Goal: Task Accomplishment & Management: Use online tool/utility

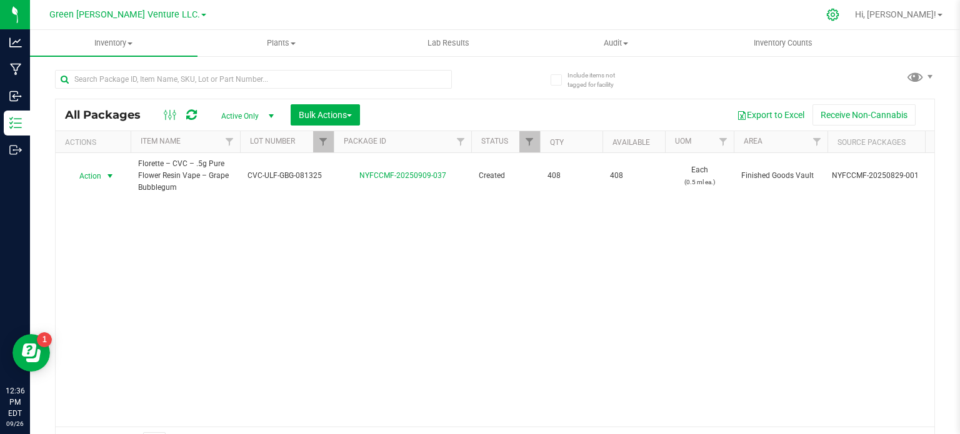
click at [839, 18] on icon at bounding box center [832, 14] width 13 height 13
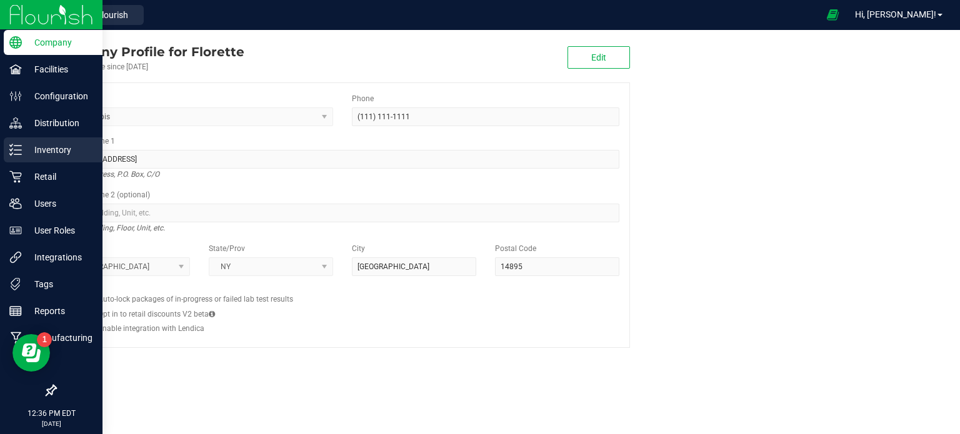
click at [38, 146] on p "Inventory" at bounding box center [59, 150] width 75 height 15
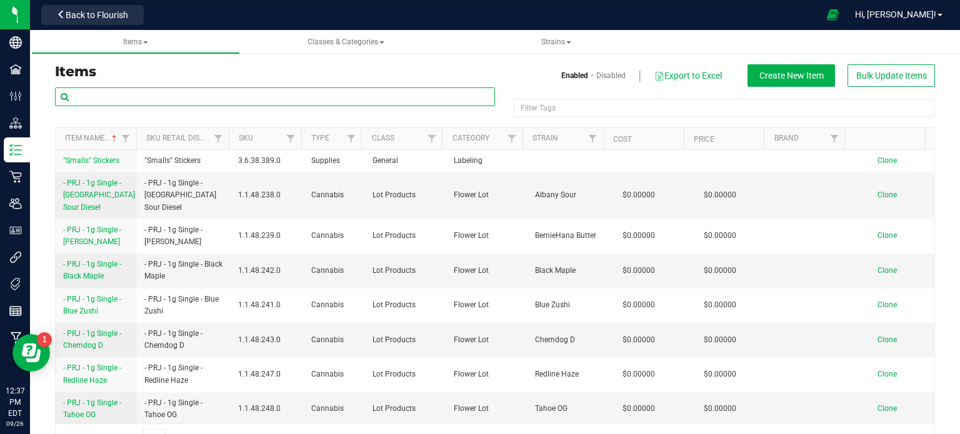
click at [200, 96] on input "text" at bounding box center [275, 97] width 440 height 19
click at [233, 101] on input "text" at bounding box center [275, 97] width 440 height 19
paste input "Florette – Pure Flower Resin Vape – Grape Bubblegum"
type input "Florette – Pure Flower Resin Vape – Grape Bubblegum"
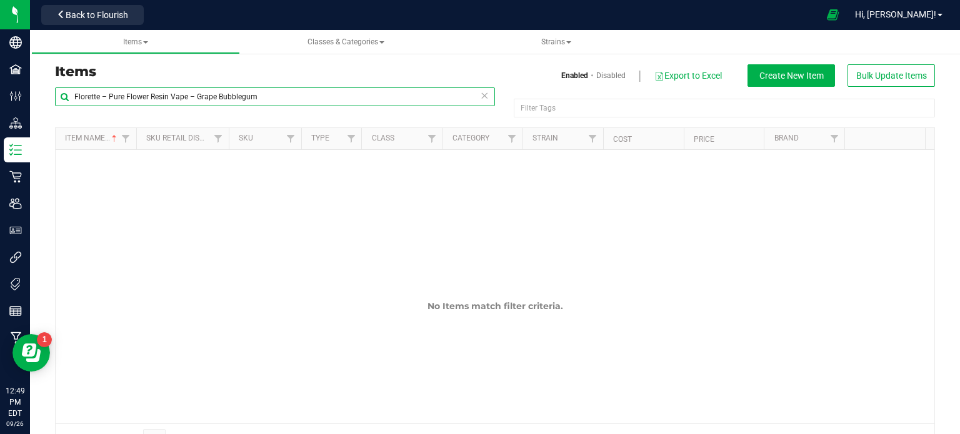
drag, startPoint x: 277, startPoint y: 97, endPoint x: 63, endPoint y: 94, distance: 214.4
click at [63, 94] on input "Florette – Pure Flower Resin Vape – Grape Bubblegum" at bounding box center [275, 97] width 440 height 19
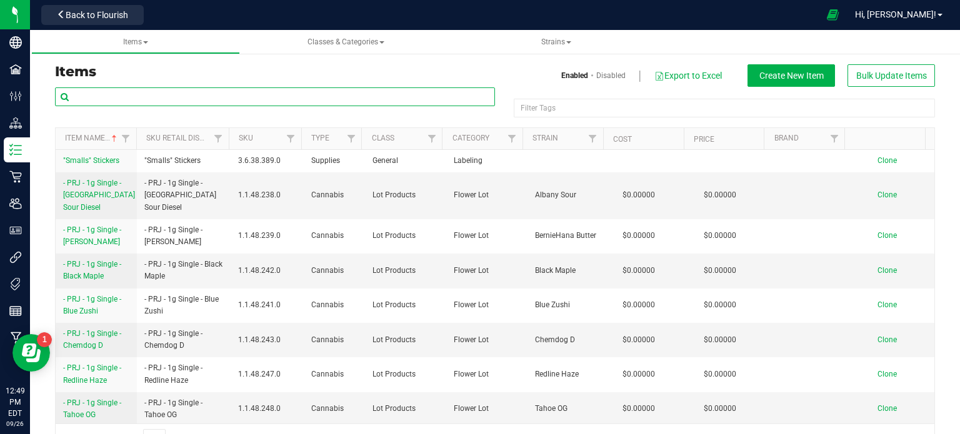
click at [203, 92] on input "text" at bounding box center [275, 97] width 440 height 19
paste input "CVC-ULF-GBG-081325"
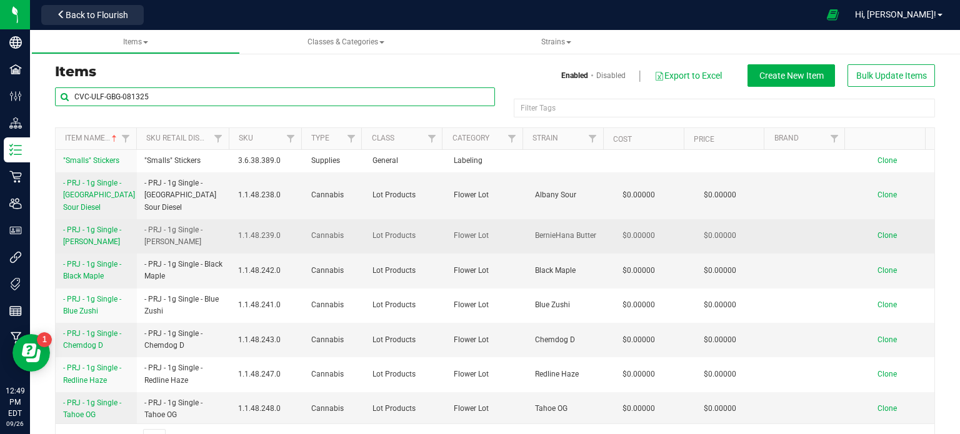
type input "CVC-ULF-GBG-081325"
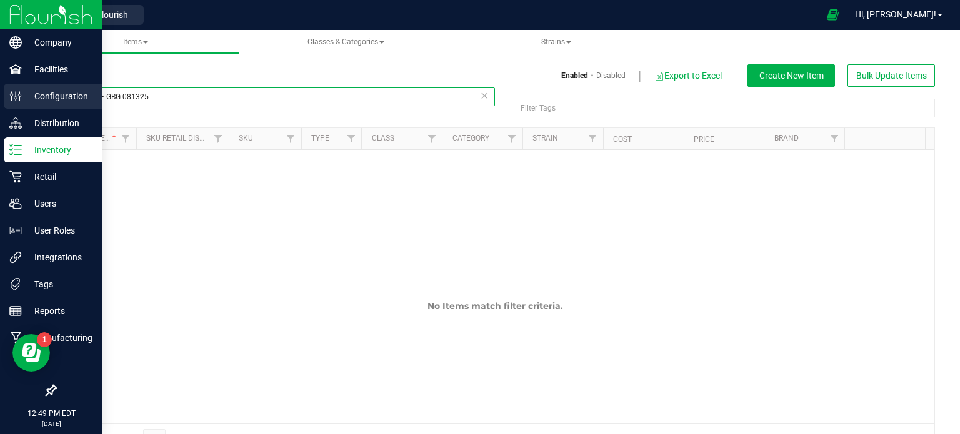
drag, startPoint x: 179, startPoint y: 96, endPoint x: 13, endPoint y: 98, distance: 166.9
click at [33, 98] on div "Items Enabled Disabled Export to Excel Create New Item Bulk Update Items CVC-UL…" at bounding box center [495, 251] width 930 height 431
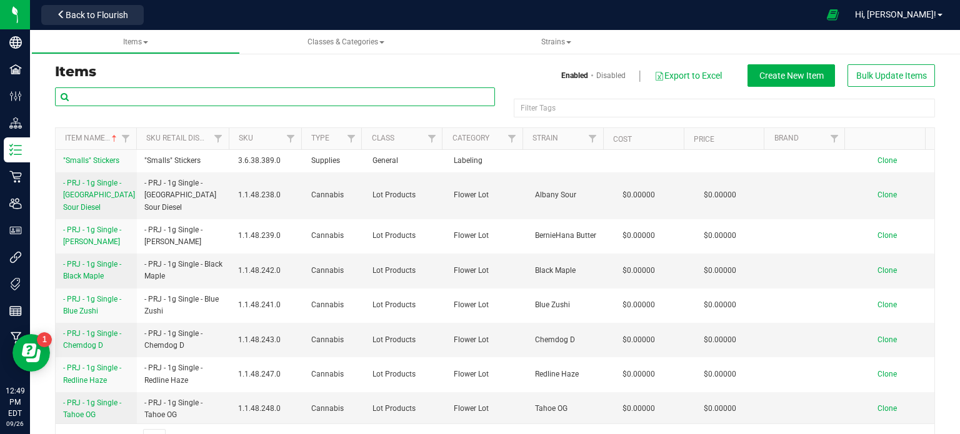
click at [149, 91] on input "text" at bounding box center [275, 97] width 440 height 19
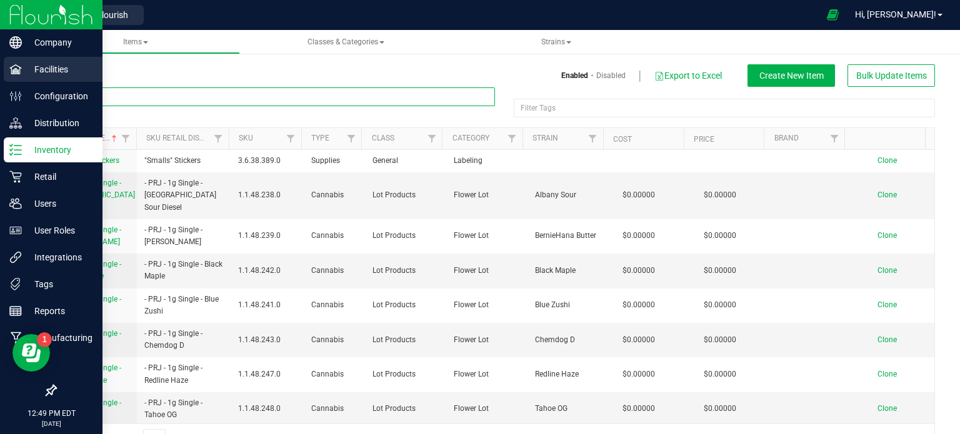
type input "CVC-ULF-GBG-081325"
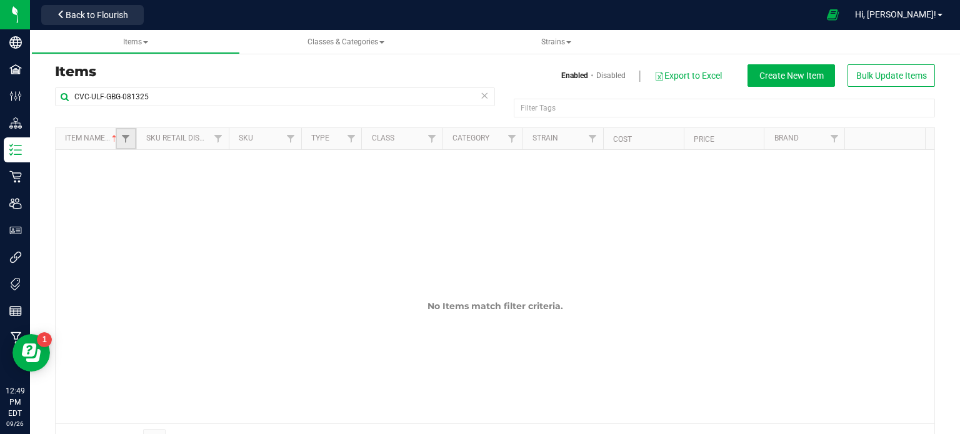
click at [128, 145] on link "Filter" at bounding box center [126, 138] width 21 height 21
click at [213, 141] on span "Filter" at bounding box center [218, 139] width 10 height 10
click at [290, 139] on span "Filter" at bounding box center [291, 139] width 10 height 10
click at [353, 138] on span "Filter" at bounding box center [351, 139] width 10 height 10
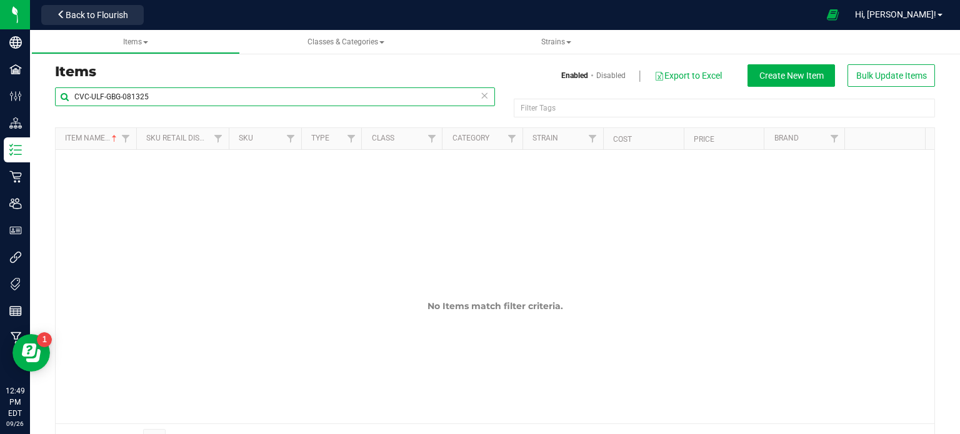
drag, startPoint x: 185, startPoint y: 99, endPoint x: 58, endPoint y: 96, distance: 127.5
click at [58, 96] on input "CVC-ULF-GBG-081325" at bounding box center [275, 97] width 440 height 19
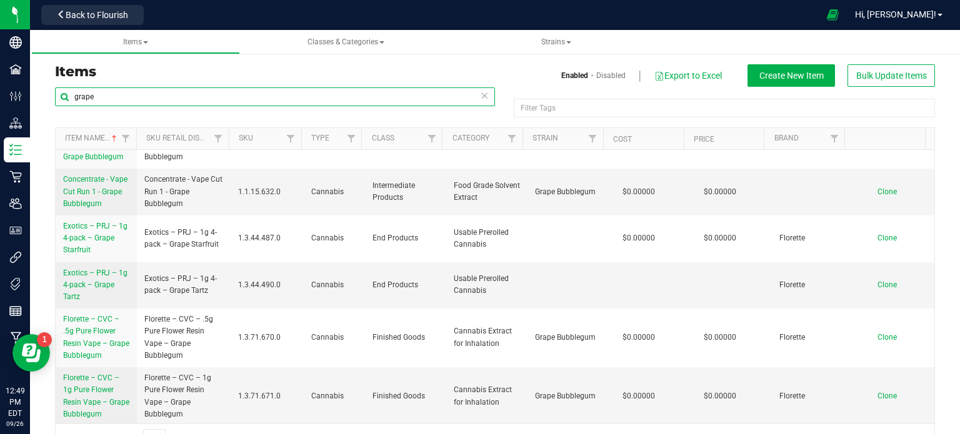
scroll to position [31, 0]
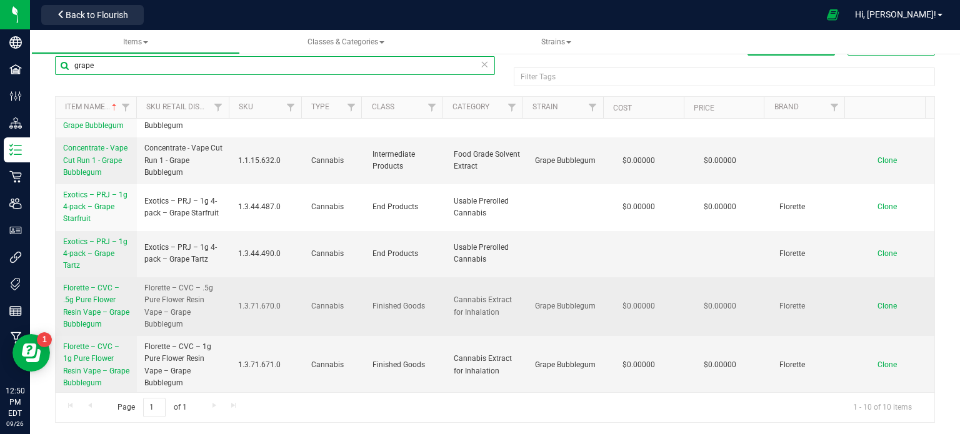
type input "grape"
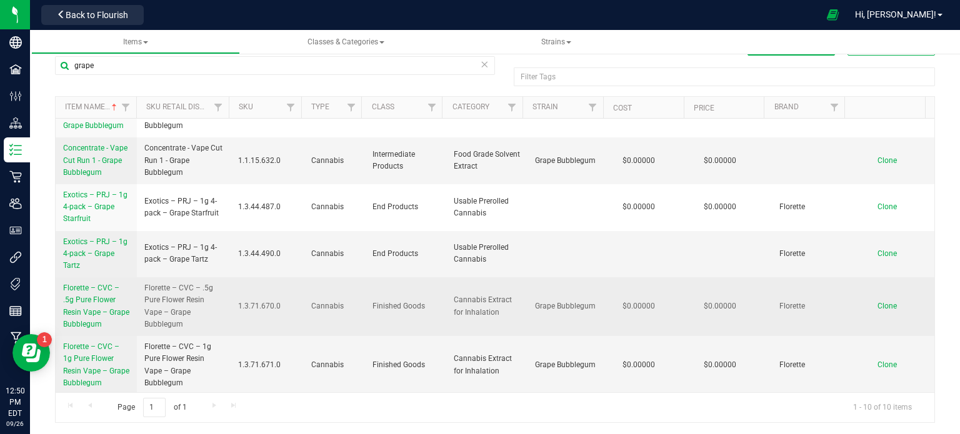
click at [103, 297] on span "Florette – CVC – .5g Pure Flower Resin Vape – Grape Bubblegum" at bounding box center [96, 306] width 66 height 45
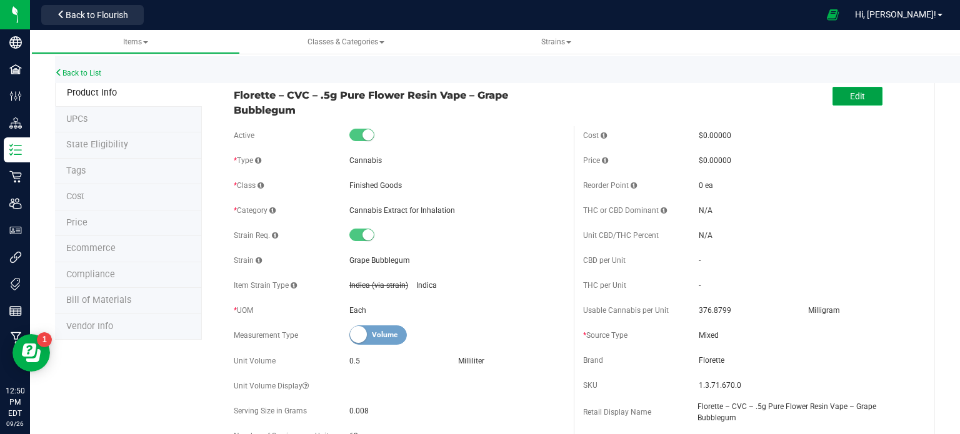
click at [852, 101] on span "Edit" at bounding box center [857, 96] width 15 height 10
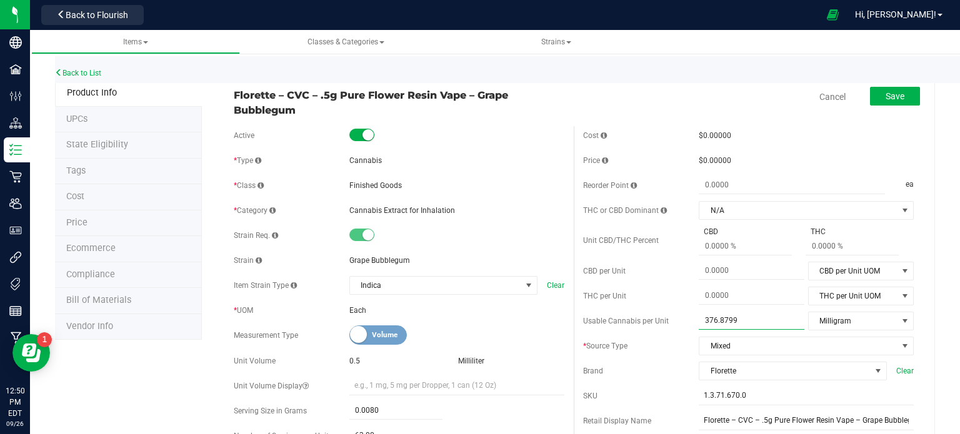
click at [738, 321] on span "376.8799 376.8799" at bounding box center [752, 321] width 106 height 18
drag, startPoint x: 738, startPoint y: 321, endPoint x: 689, endPoint y: 319, distance: 48.1
click at [689, 319] on div "Usable Cannabis per Unit 376.8799 376.8799 Milligram Usable Cannabis Qty UOM Fl…" at bounding box center [748, 321] width 331 height 19
type input "410.7870"
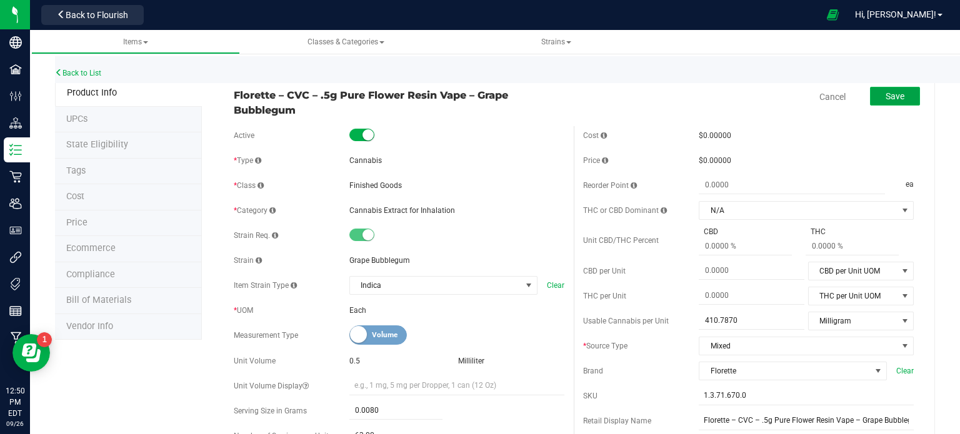
click at [888, 96] on span "Save" at bounding box center [895, 96] width 19 height 10
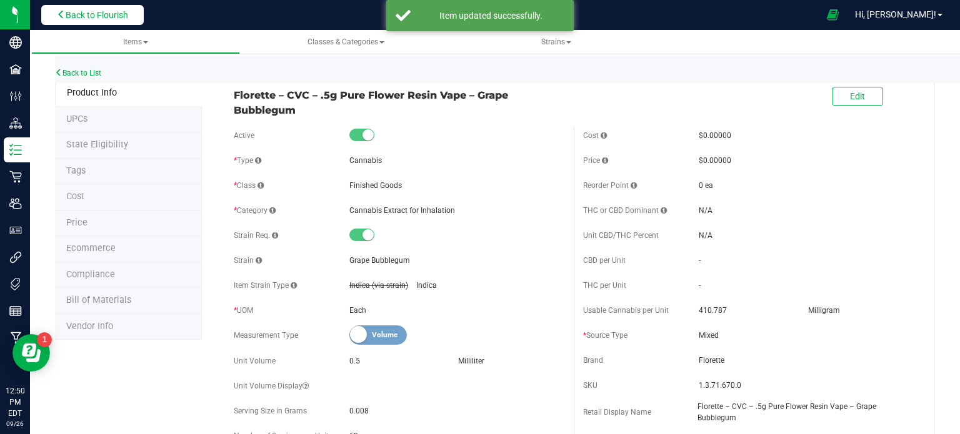
click at [121, 17] on span "Back to Flourish" at bounding box center [97, 15] width 63 height 10
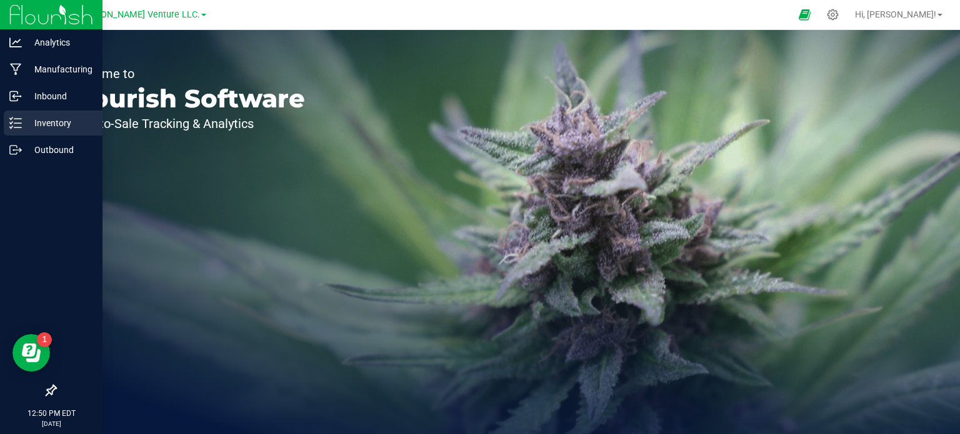
click at [38, 121] on p "Inventory" at bounding box center [59, 123] width 75 height 15
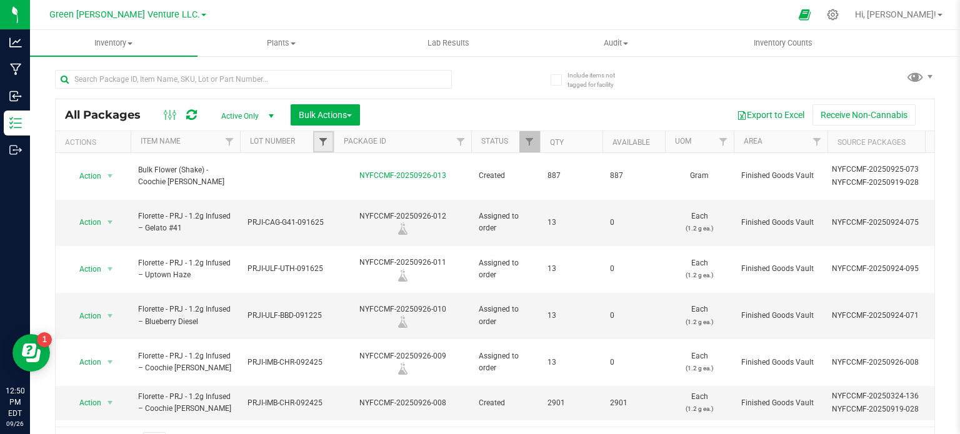
click at [320, 141] on span "Filter" at bounding box center [323, 142] width 10 height 10
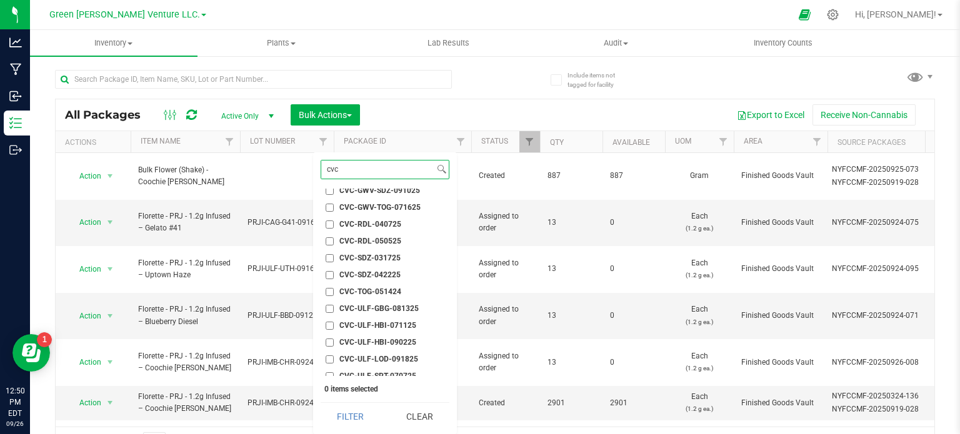
scroll to position [234, 0]
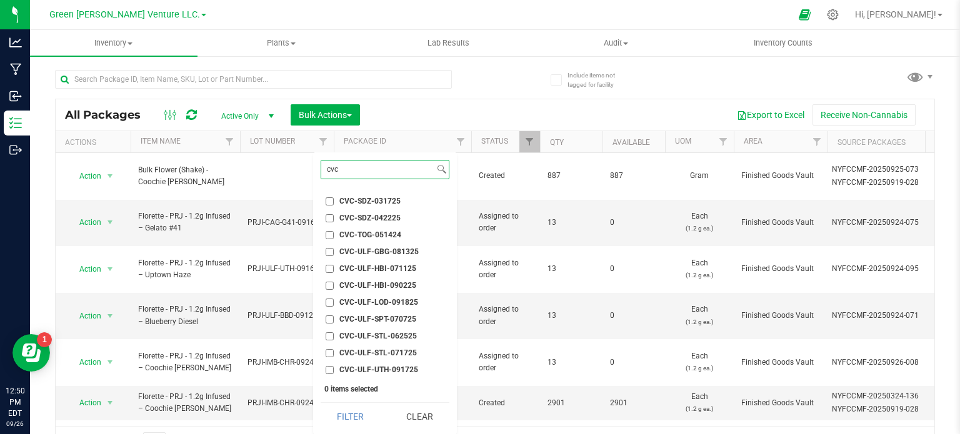
type input "cvc"
click at [329, 249] on input "CVC-ULF-GBG-081325" at bounding box center [330, 252] width 8 height 8
checkbox input "true"
click at [367, 416] on button "Filter" at bounding box center [351, 417] width 60 height 28
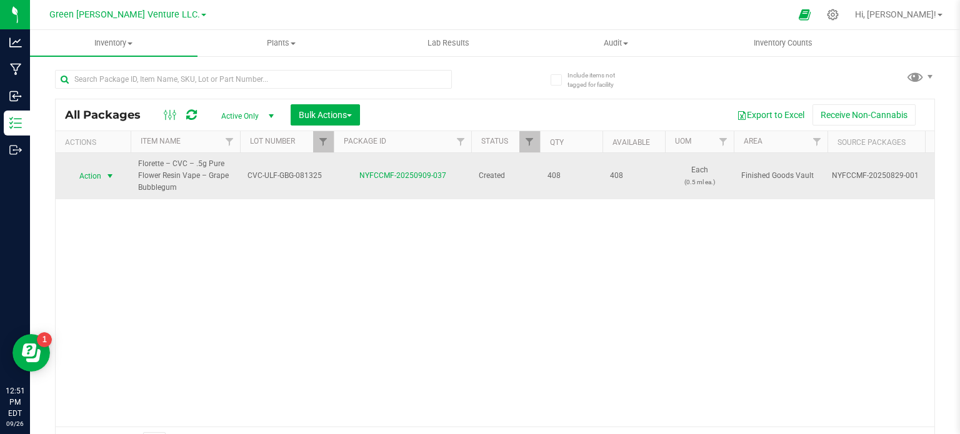
click at [101, 178] on span "Action" at bounding box center [85, 177] width 34 height 18
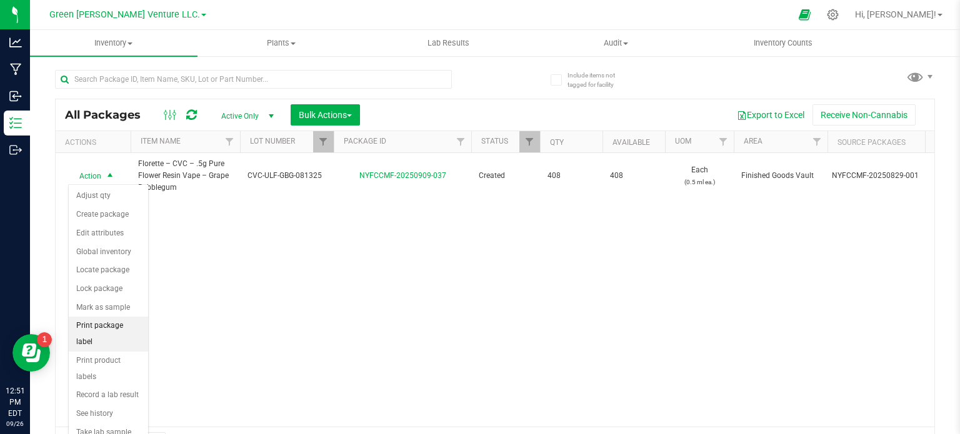
click at [107, 324] on li "Print package label" at bounding box center [108, 334] width 79 height 34
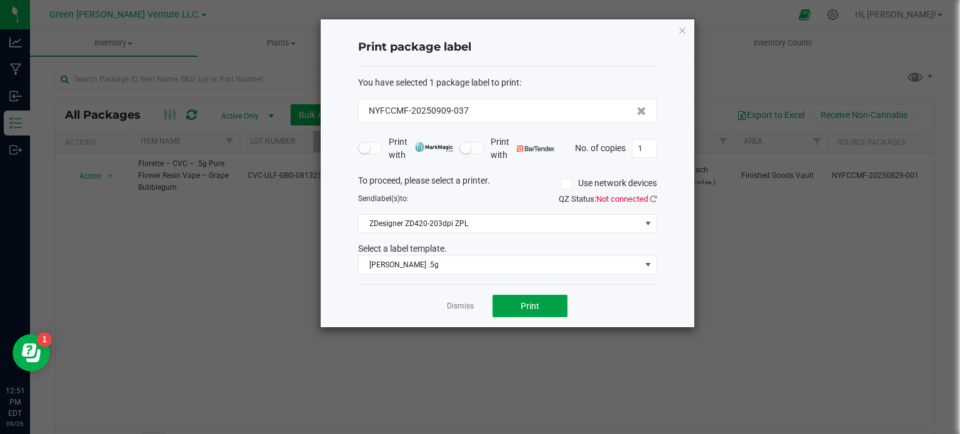
click at [526, 311] on button "Print" at bounding box center [530, 306] width 75 height 23
click at [683, 28] on icon "button" at bounding box center [682, 30] width 9 height 15
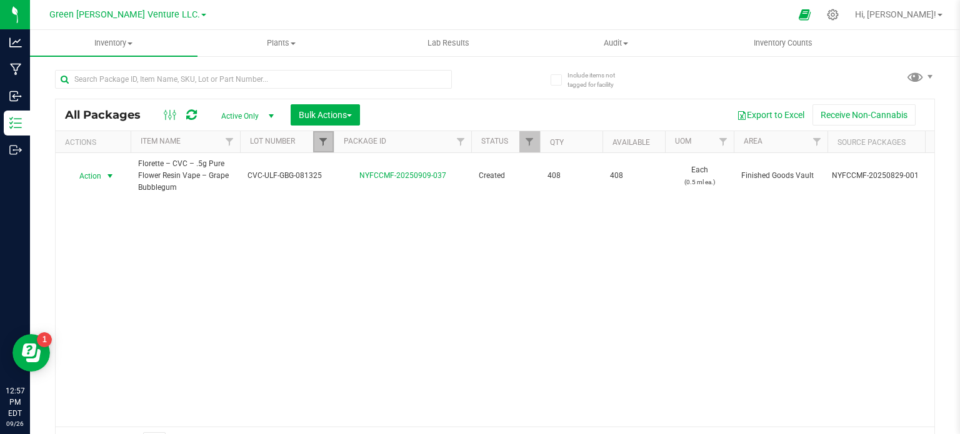
click at [325, 146] on span "Filter" at bounding box center [323, 142] width 10 height 10
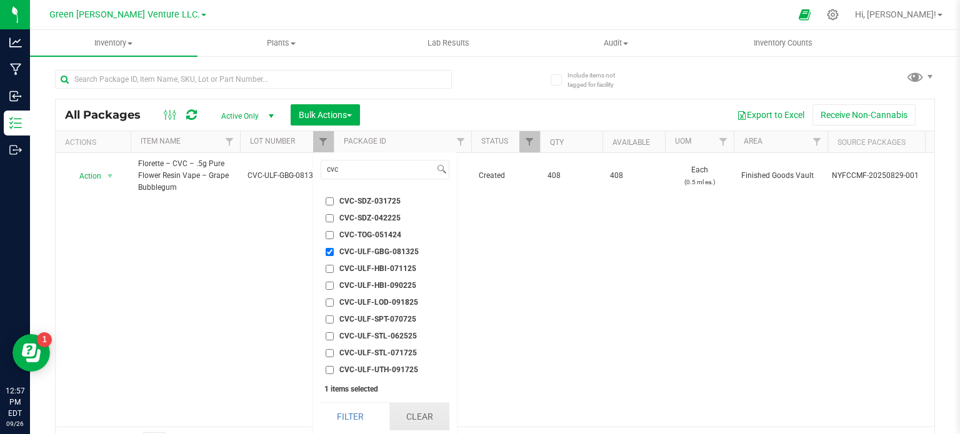
click at [421, 417] on button "Clear" at bounding box center [419, 417] width 60 height 28
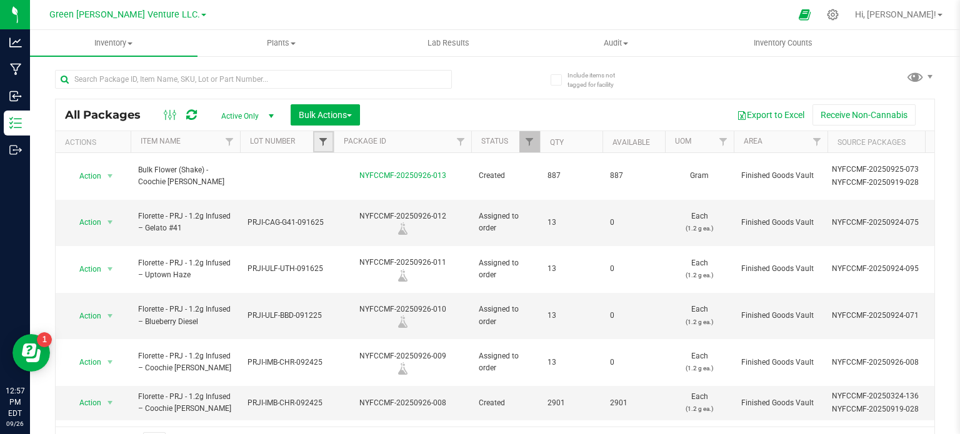
click at [323, 141] on span "Filter" at bounding box center [323, 142] width 10 height 10
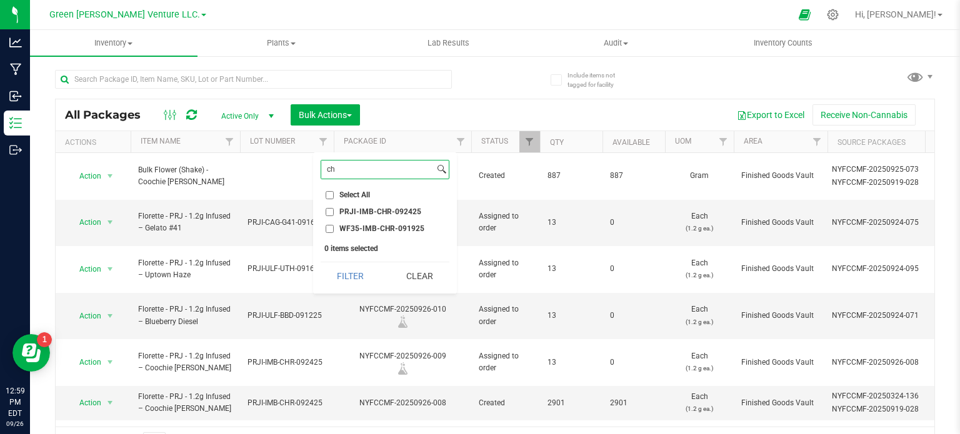
type input "c"
